Goal: Task Accomplishment & Management: Manage account settings

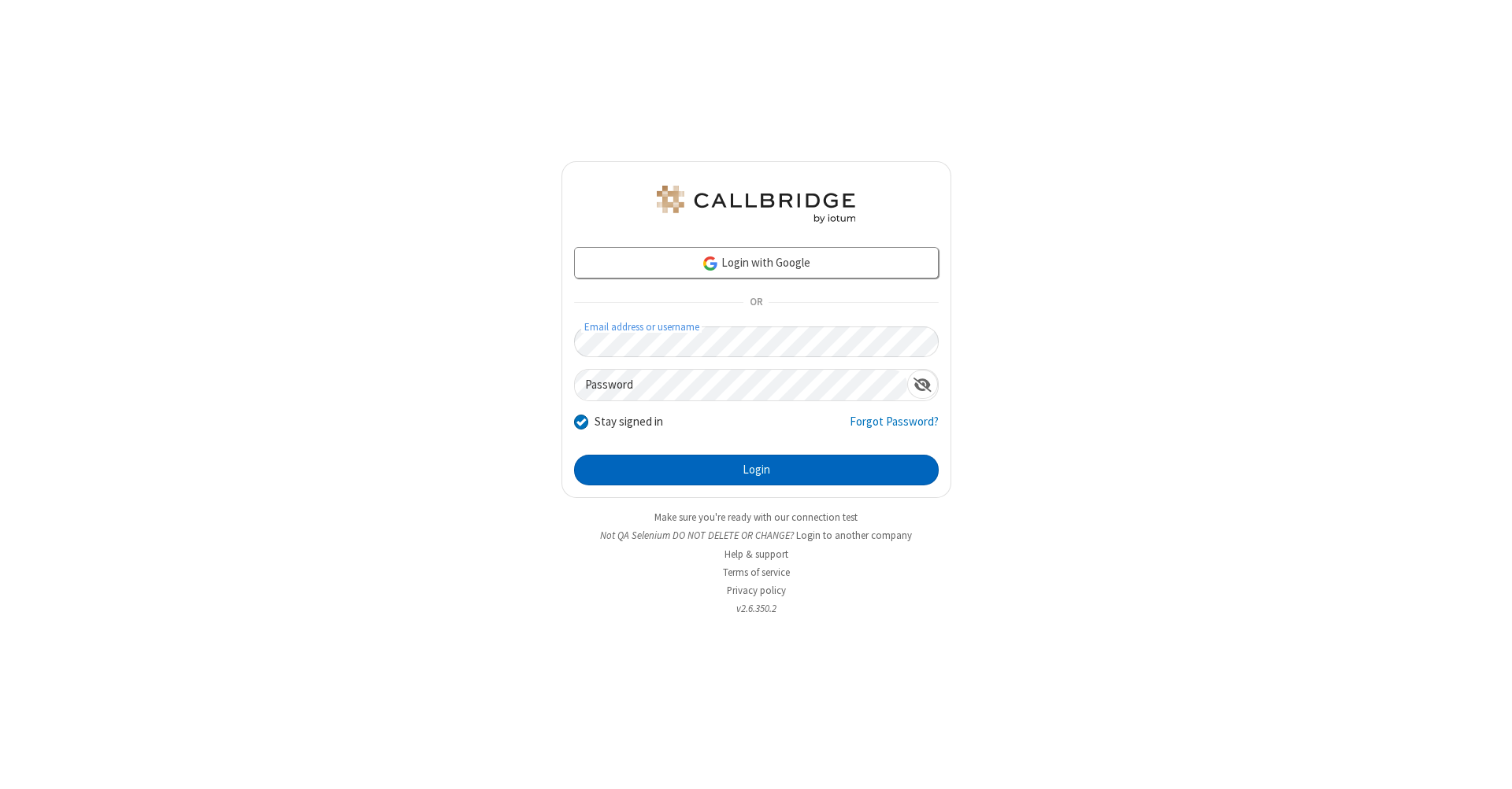
click at [756, 471] on button "Login" at bounding box center [756, 471] width 364 height 32
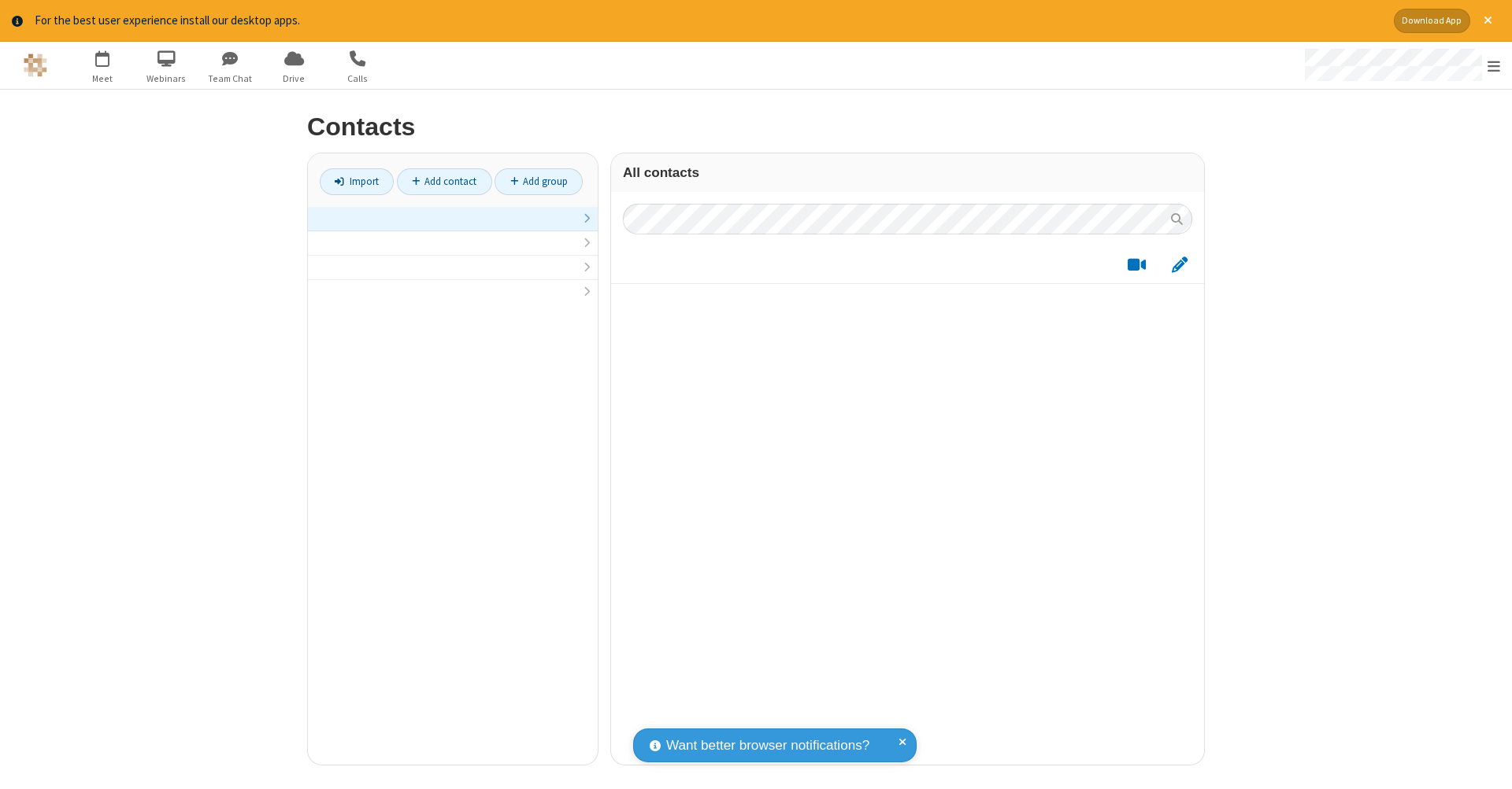
click at [453, 227] on link at bounding box center [453, 219] width 290 height 25
click at [444, 181] on link "Add contact" at bounding box center [445, 182] width 95 height 27
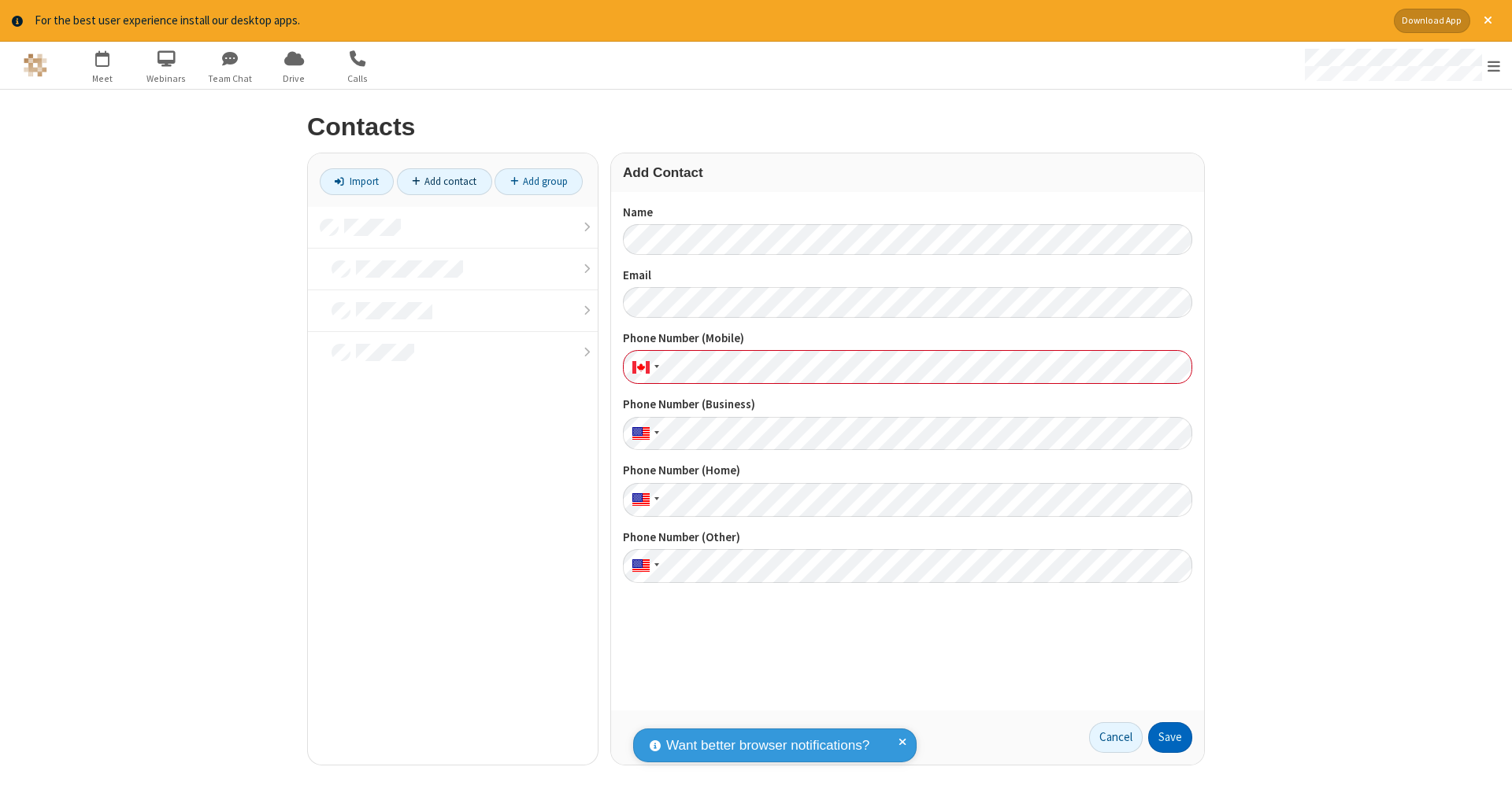
click at [1170, 737] on button "Save" at bounding box center [1171, 738] width 44 height 32
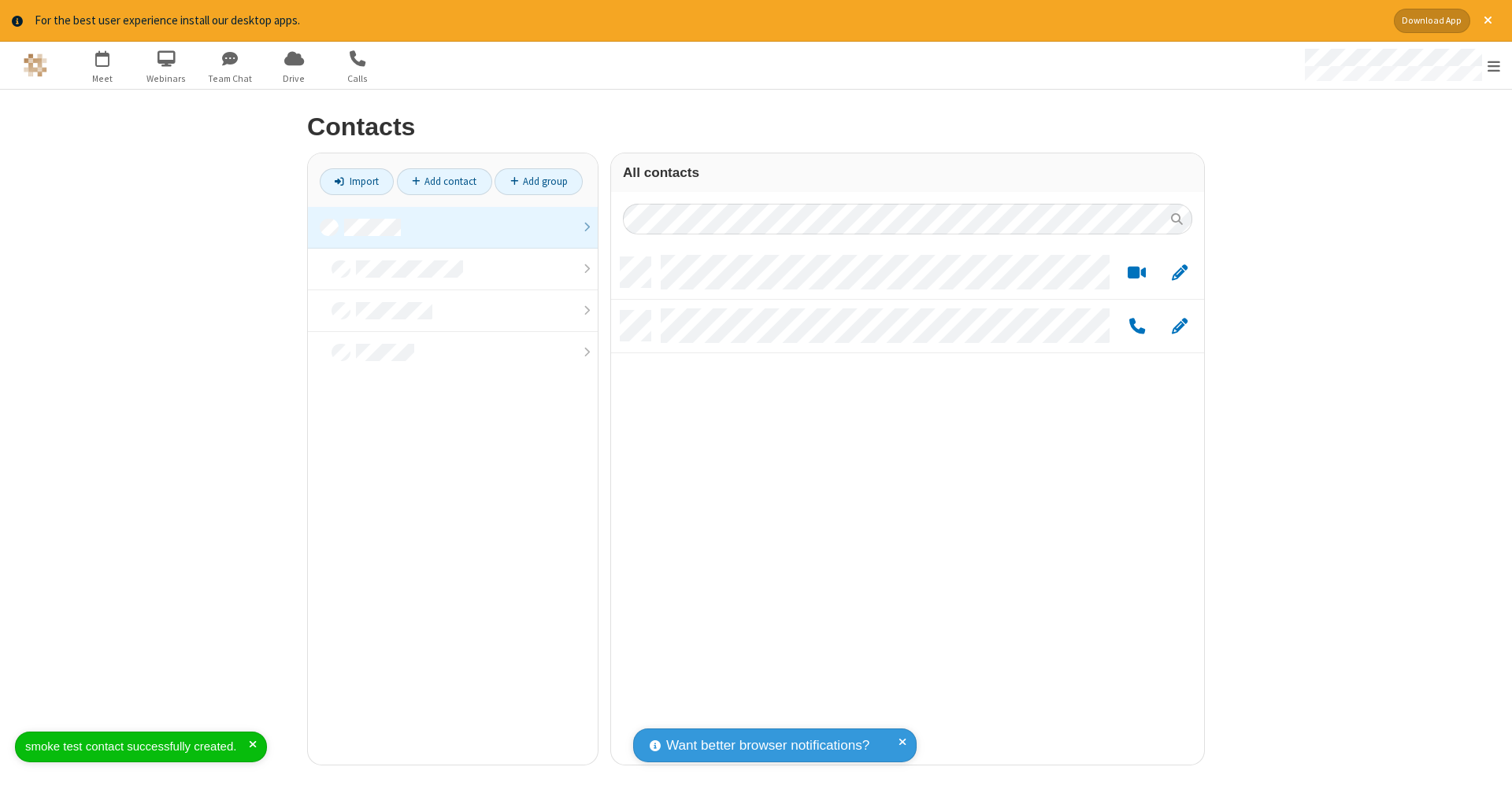
scroll to position [507, 581]
